Goal: Check status: Check status

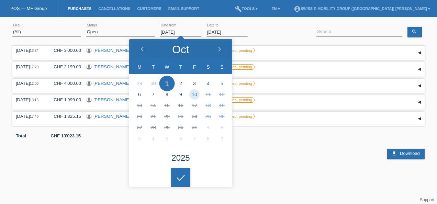
click at [185, 33] on input "[DATE]" at bounding box center [180, 32] width 41 height 9
click at [84, 28] on div "(All) [PERSON_NAME] Passion Vélo SàRL [GEOGRAPHIC_DATA] [GEOGRAPHIC_DATA] [GEOG…" at bounding box center [218, 32] width 413 height 23
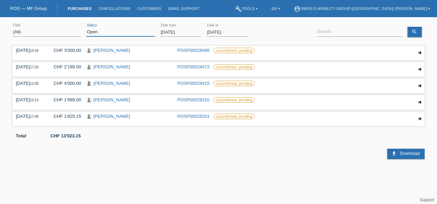
click at [96, 30] on select "(All) New Open Returned Stepped back / Cancelled Completed" at bounding box center [120, 32] width 69 height 8
select select "ALL"
click at [86, 28] on select "(All) New Open Returned Stepped back / Cancelled Completed" at bounding box center [120, 32] width 69 height 8
click at [188, 35] on input "[DATE]" at bounding box center [180, 32] width 41 height 9
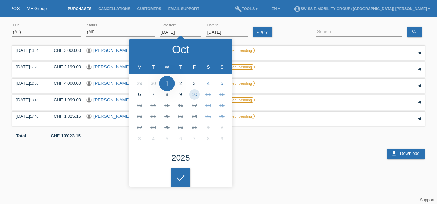
click at [296, 142] on div at bounding box center [184, 141] width 344 height 5
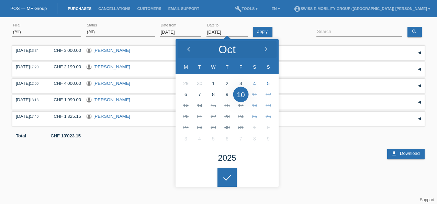
click at [237, 34] on input "[DATE]" at bounding box center [227, 32] width 41 height 9
type input "[DATE]"
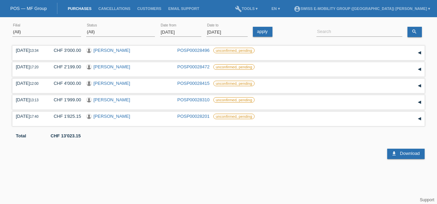
click at [232, 159] on html "You have saved the wrong login page in your bookmarks/favourites. Please do not…" at bounding box center [218, 79] width 437 height 159
click at [416, 32] on icon "search" at bounding box center [415, 32] width 6 height 6
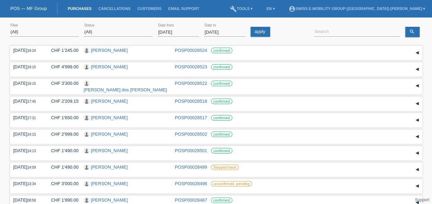
scroll to position [51, 0]
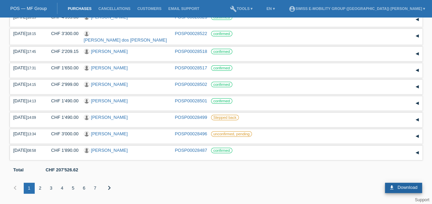
click at [402, 192] on link "download Download" at bounding box center [403, 188] width 37 height 10
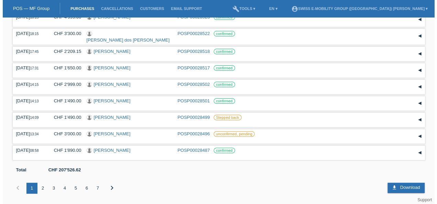
scroll to position [0, 0]
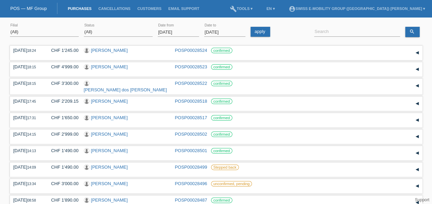
click at [176, 28] on input "[DATE]" at bounding box center [178, 32] width 41 height 9
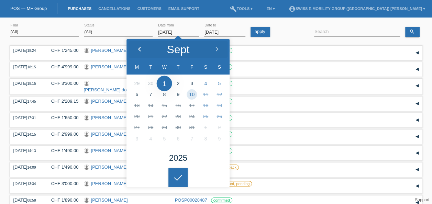
click at [137, 48] on icon at bounding box center [140, 50] width 6 height 6
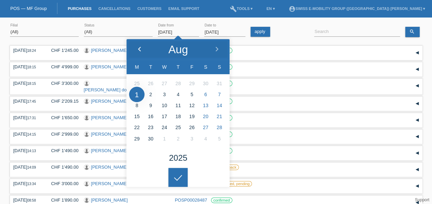
click at [137, 48] on icon at bounding box center [140, 50] width 6 height 6
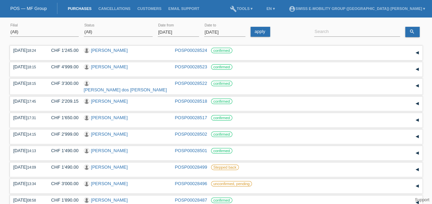
click at [188, 32] on input "[DATE]" at bounding box center [178, 32] width 41 height 9
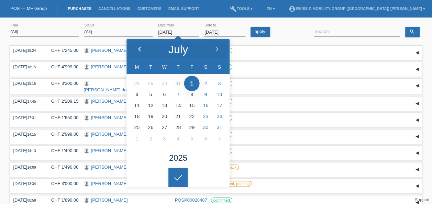
click at [141, 48] on icon at bounding box center [140, 50] width 6 height 6
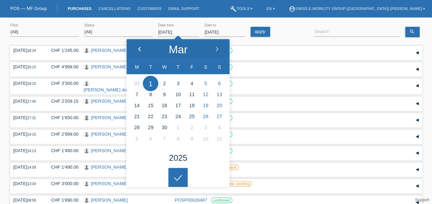
click at [141, 48] on icon at bounding box center [140, 50] width 6 height 6
type input "[DATE]"
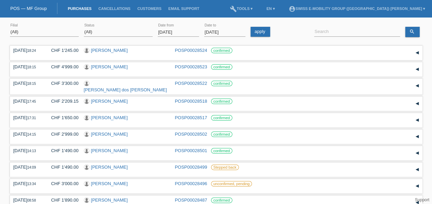
click at [184, 169] on body "You have saved the wrong login page in your bookmarks/favourites. Please do not…" at bounding box center [216, 137] width 432 height 233
click at [329, 31] on input at bounding box center [357, 32] width 86 height 9
paste input "[PERSON_NAME]"
click at [415, 31] on link "search" at bounding box center [412, 32] width 14 height 10
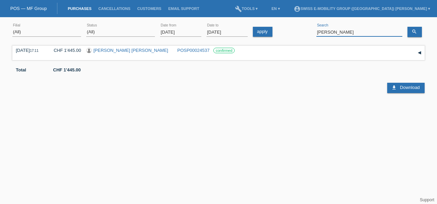
click at [332, 34] on input "[PERSON_NAME]" at bounding box center [360, 32] width 86 height 9
click at [419, 32] on link "search" at bounding box center [415, 32] width 14 height 10
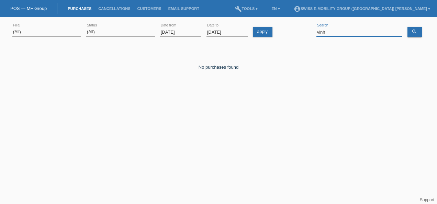
click at [345, 34] on input "vinh" at bounding box center [360, 32] width 86 height 9
type input "v"
paste input "[PERSON_NAME]"
click at [421, 34] on link "search" at bounding box center [415, 32] width 14 height 10
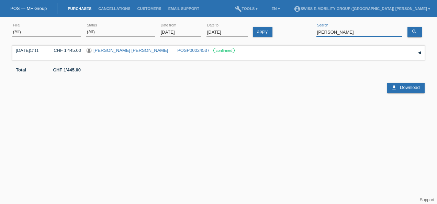
click at [349, 33] on input "[PERSON_NAME]" at bounding box center [360, 32] width 86 height 9
paste input "[PERSON_NAME]"
click at [419, 34] on link "search" at bounding box center [415, 32] width 14 height 10
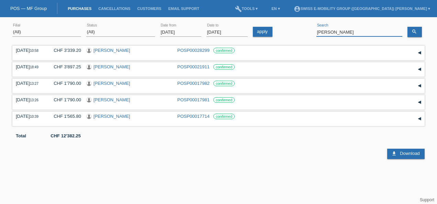
click at [352, 28] on input "[PERSON_NAME]" at bounding box center [360, 32] width 86 height 9
paste input "[PERSON_NAME]"
click at [413, 37] on div "(All) [PERSON_NAME] Passion Vélo SàRL [GEOGRAPHIC_DATA] [GEOGRAPHIC_DATA] [GEOG…" at bounding box center [218, 32] width 413 height 23
click at [413, 34] on link "search" at bounding box center [415, 32] width 14 height 10
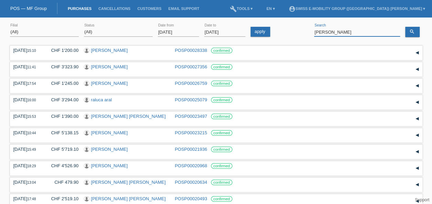
click at [351, 33] on input "[PERSON_NAME]" at bounding box center [357, 32] width 86 height 9
click at [413, 34] on link "search" at bounding box center [412, 32] width 14 height 10
click at [353, 32] on input "[PERSON_NAME]" at bounding box center [357, 32] width 86 height 9
paste input "Fabrice Jud"
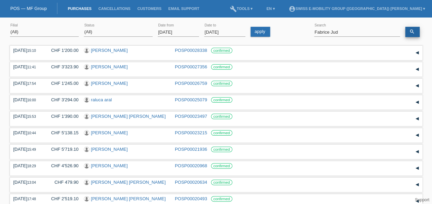
click at [416, 32] on link "search" at bounding box center [412, 32] width 14 height 10
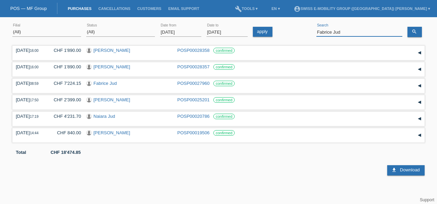
click at [353, 33] on input "Fabrice Jud" at bounding box center [360, 32] width 86 height 9
click at [413, 29] on icon "search" at bounding box center [415, 32] width 6 height 6
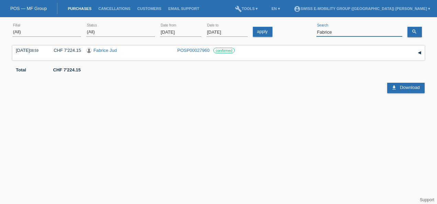
click at [334, 34] on input "Fabrice" at bounding box center [360, 32] width 86 height 9
paste input "[PERSON_NAME]"
type input "[PERSON_NAME]"
click at [415, 33] on icon "search" at bounding box center [415, 32] width 6 height 6
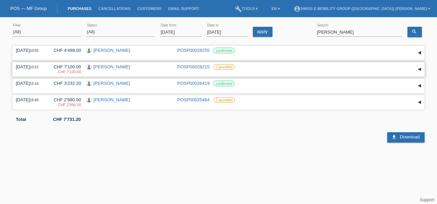
click at [192, 68] on link "POSP00028215" at bounding box center [193, 66] width 32 height 5
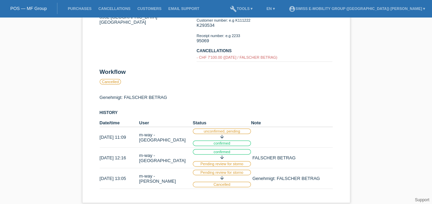
scroll to position [75, 0]
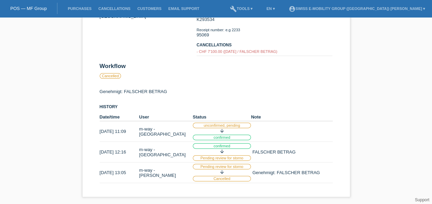
click at [82, 5] on li "Purchases" at bounding box center [79, 9] width 31 height 18
click at [81, 8] on link "Purchases" at bounding box center [79, 9] width 31 height 4
